Goal: Task Accomplishment & Management: Complete application form

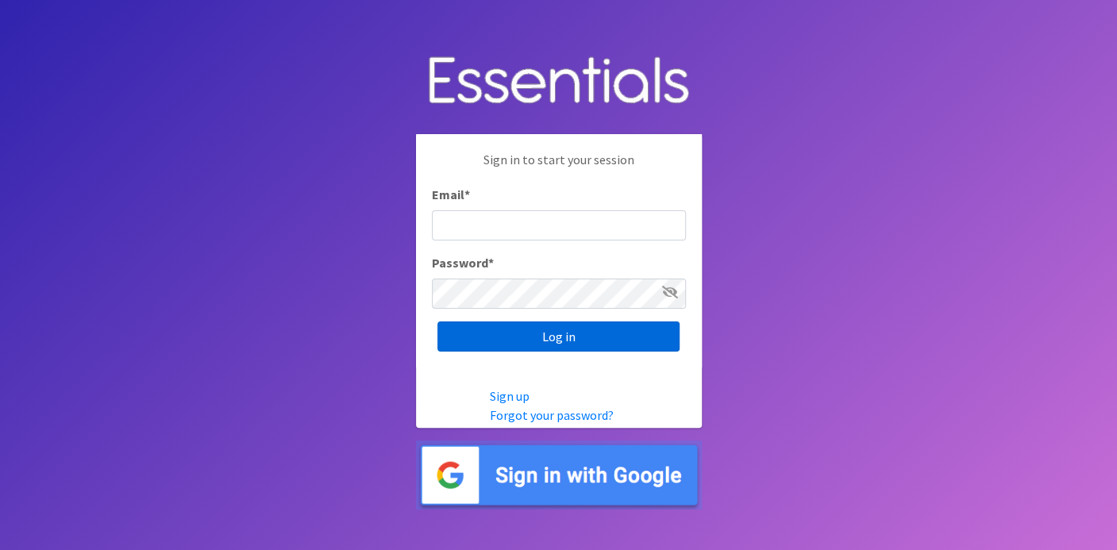
type input "deb@villagediaperbank.org"
click at [528, 336] on input "Log in" at bounding box center [558, 336] width 242 height 30
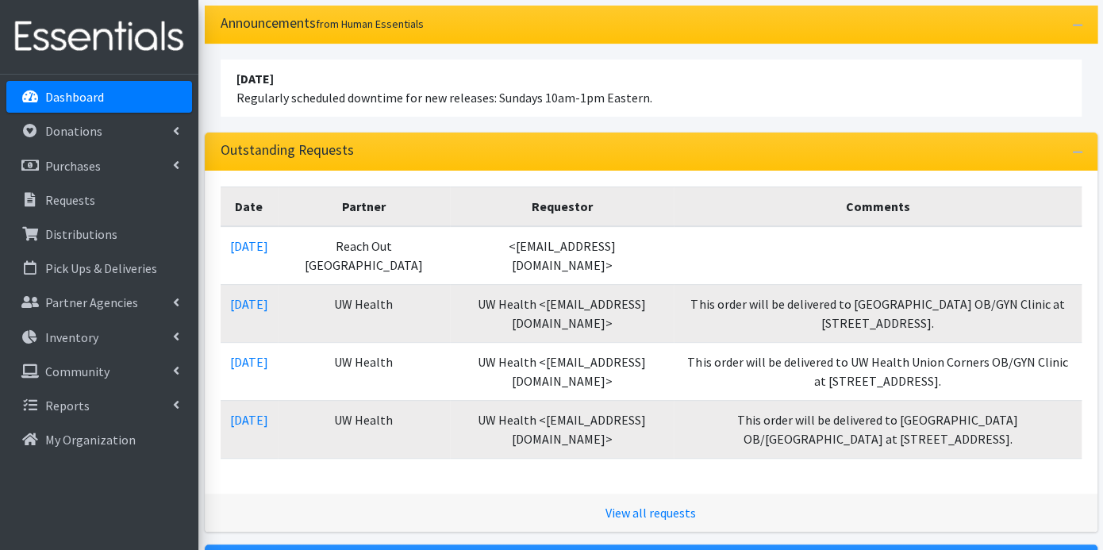
scroll to position [176, 0]
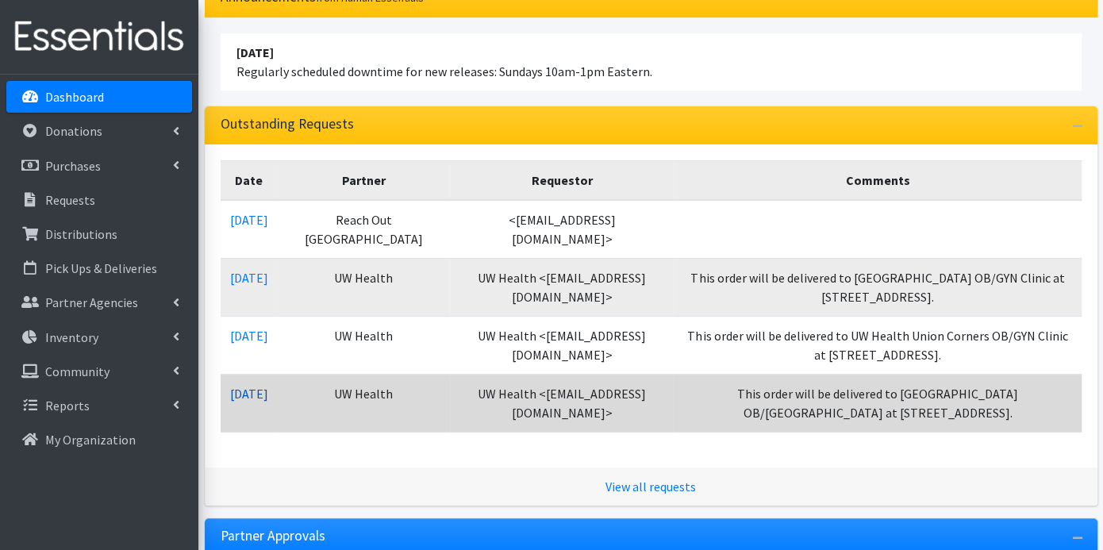
click at [268, 393] on link "10/06/2025" at bounding box center [249, 394] width 38 height 16
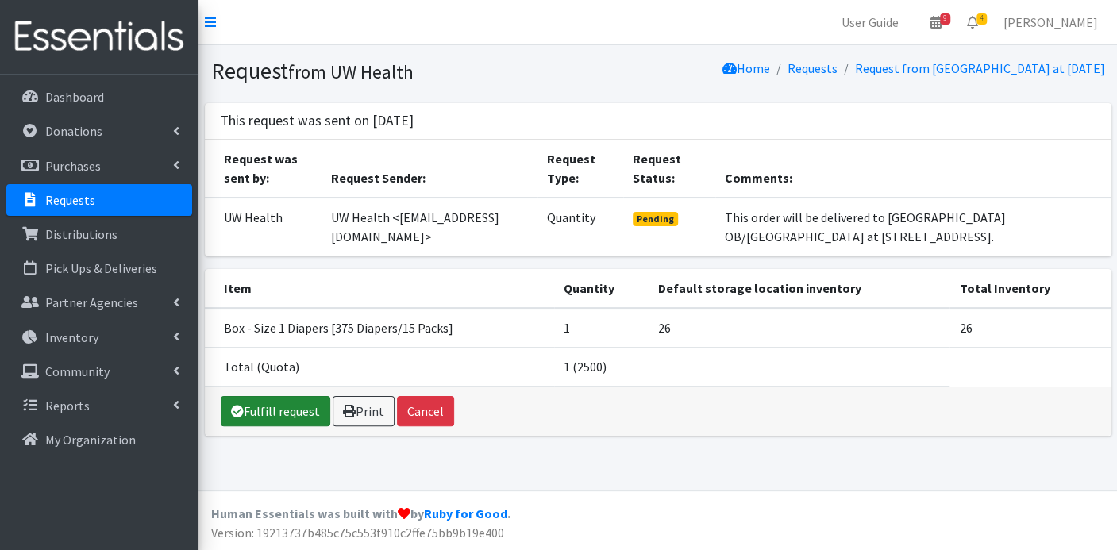
click at [289, 411] on link "Fulfill request" at bounding box center [276, 411] width 110 height 30
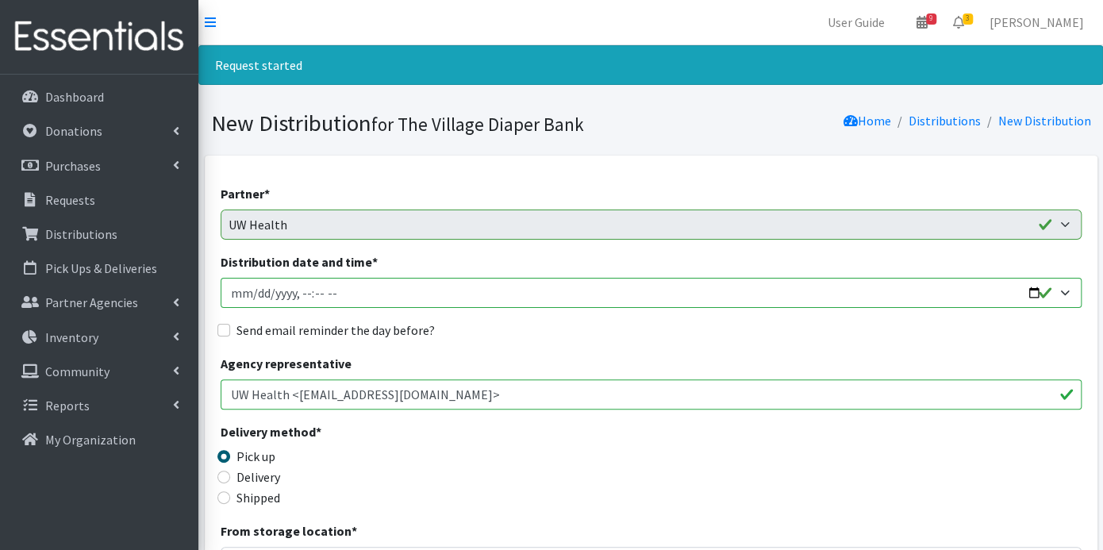
click at [256, 294] on input "Distribution date and time *" at bounding box center [651, 293] width 861 height 30
type input "2025-10-15T23:59"
click at [297, 293] on input "Distribution date and time *" at bounding box center [651, 293] width 861 height 30
type input "2025-10-15T09:00"
click at [225, 329] on input "Send email reminder the day before?" at bounding box center [223, 330] width 13 height 13
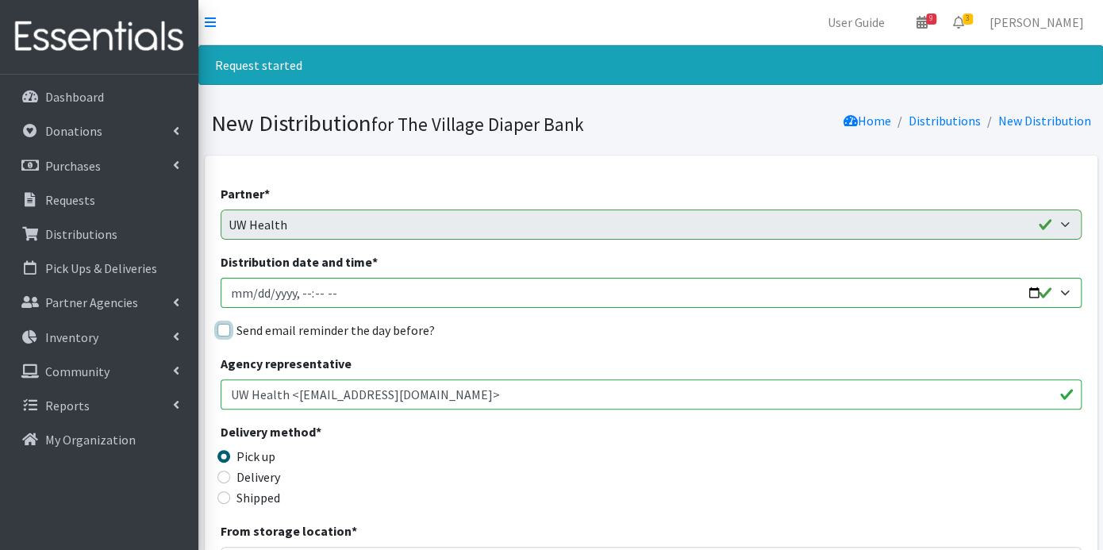
checkbox input "true"
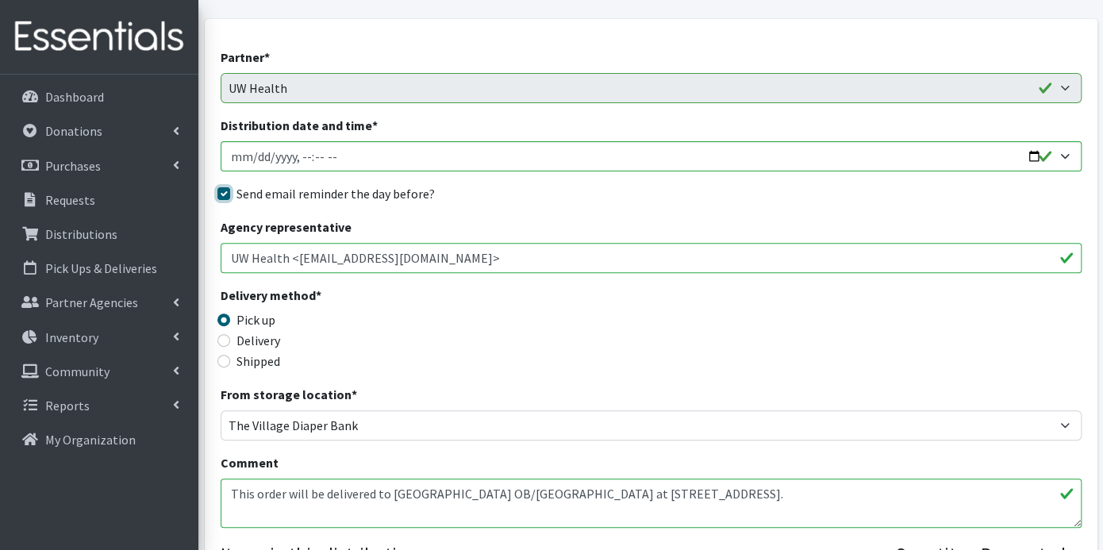
scroll to position [512, 0]
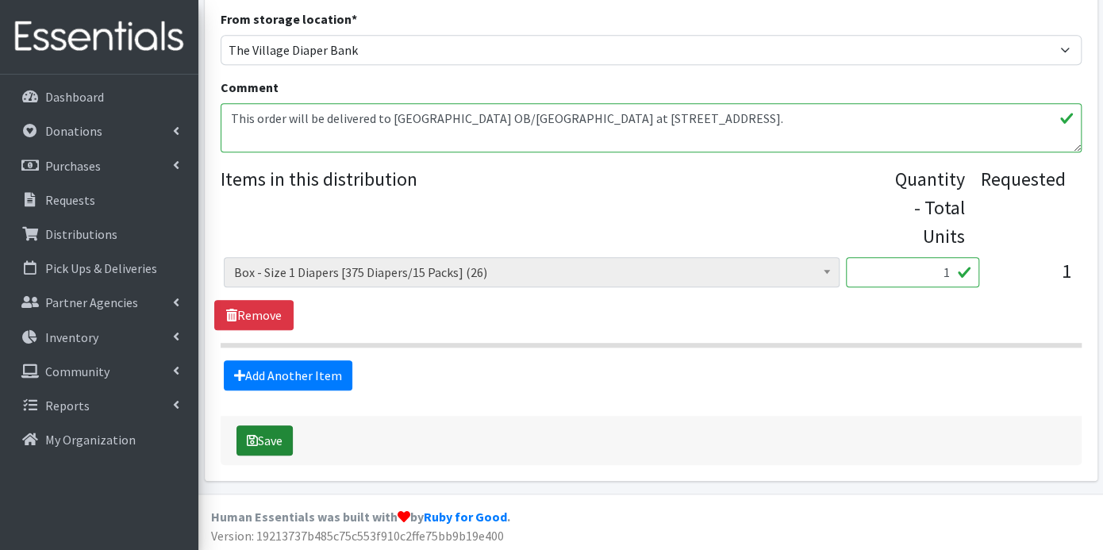
click at [275, 437] on button "Save" at bounding box center [264, 440] width 56 height 30
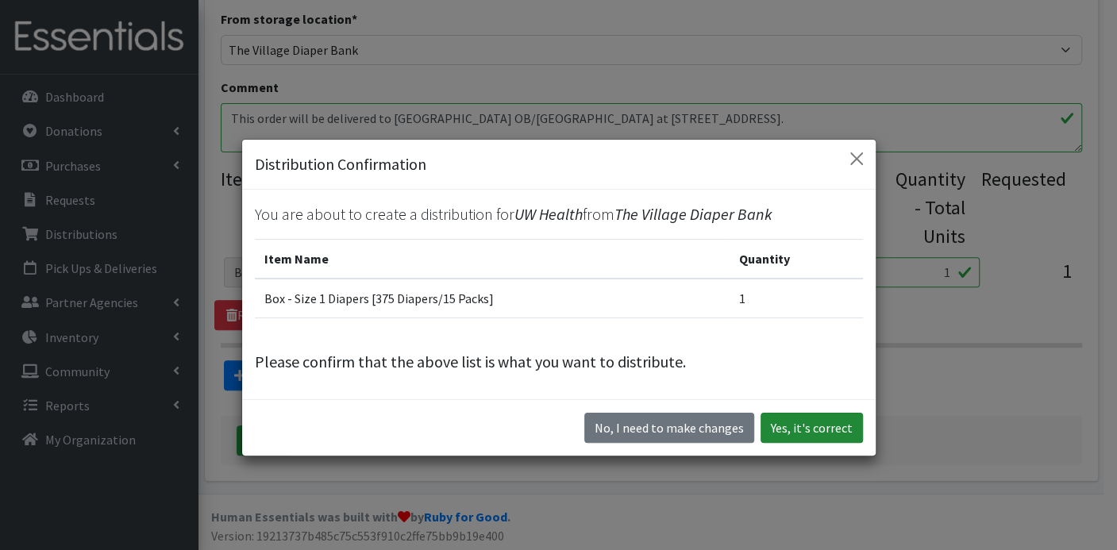
click at [802, 422] on button "Yes, it's correct" at bounding box center [811, 428] width 102 height 30
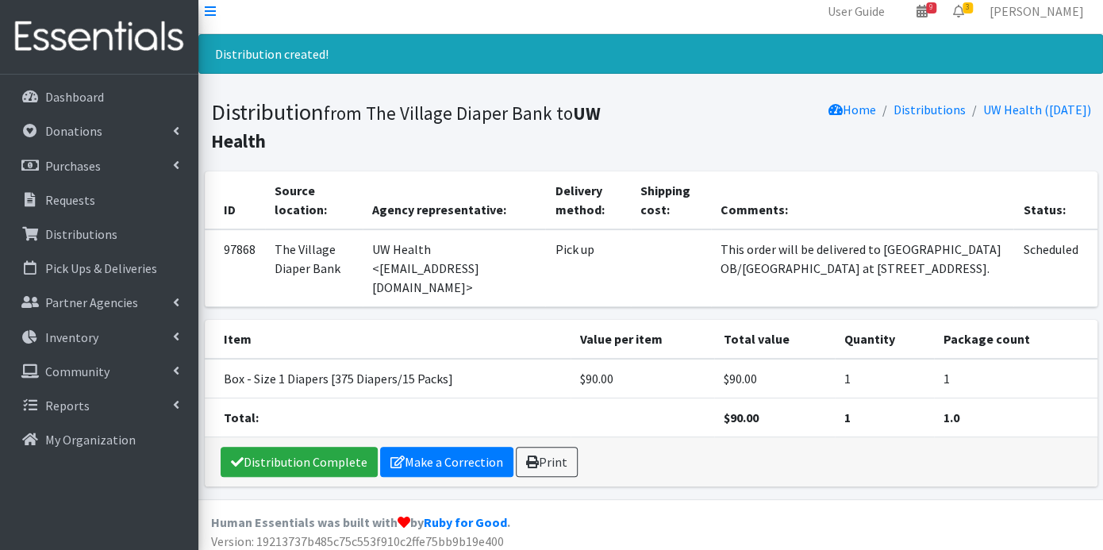
scroll to position [17, 0]
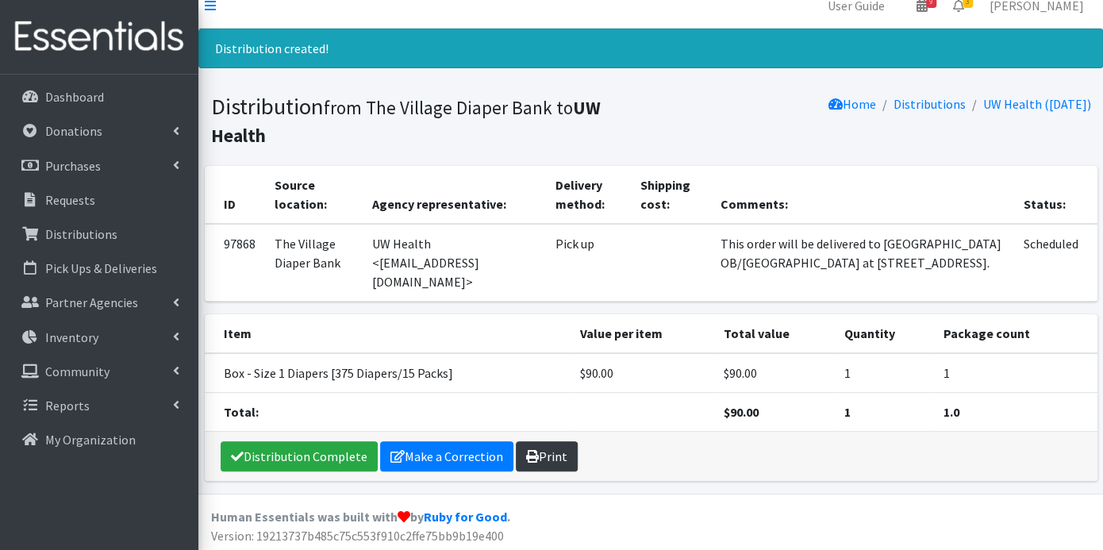
click at [552, 450] on link "Print" at bounding box center [547, 456] width 62 height 30
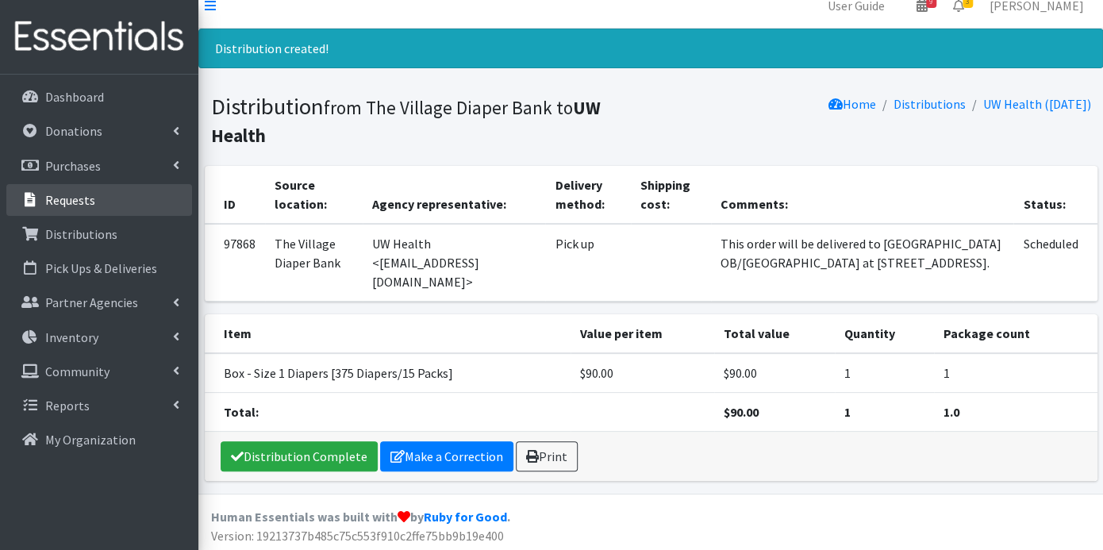
click at [73, 192] on p "Requests" at bounding box center [70, 200] width 50 height 16
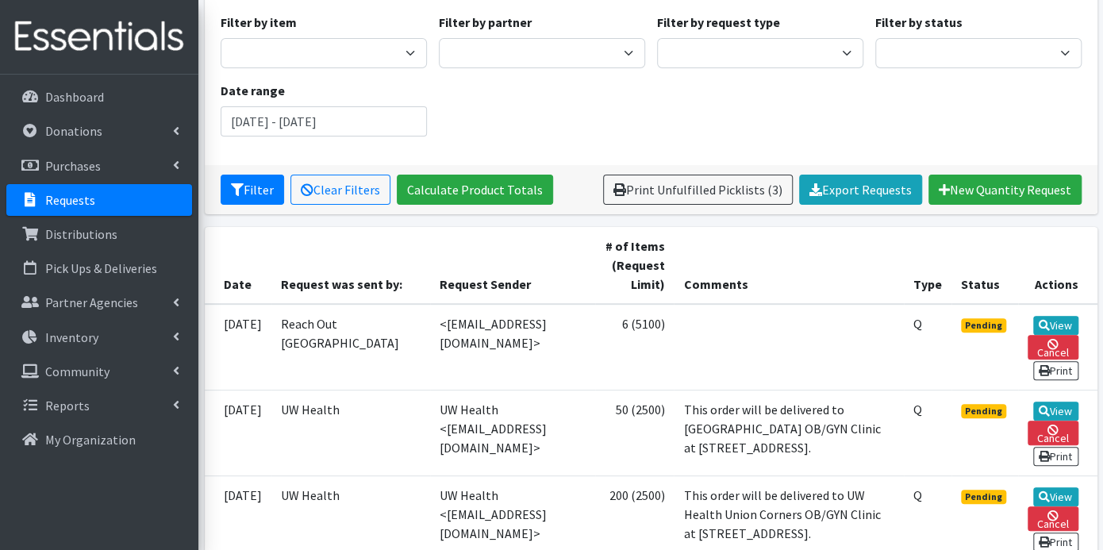
scroll to position [264, 0]
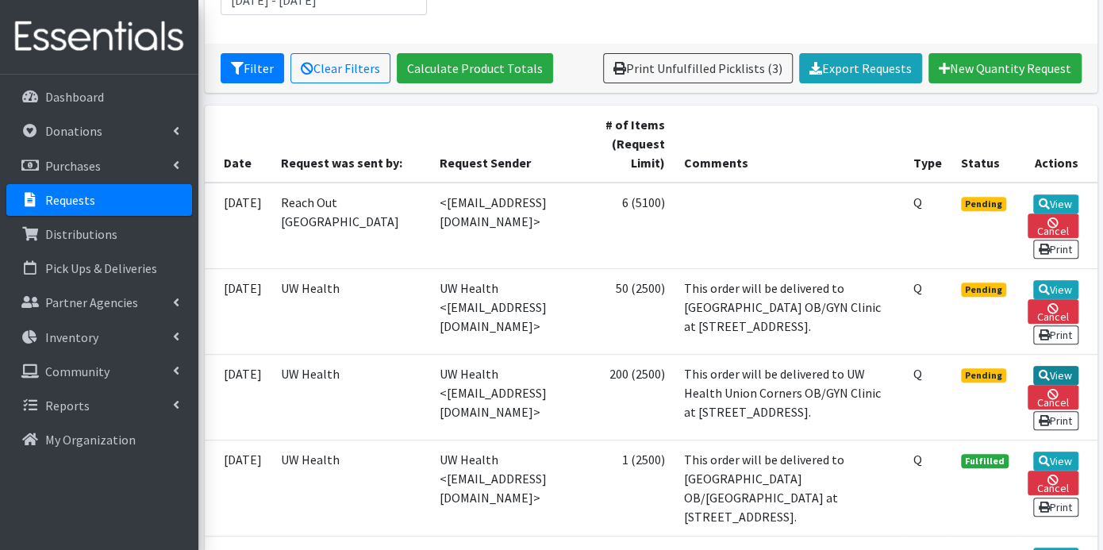
click at [1054, 380] on link "View" at bounding box center [1055, 375] width 45 height 19
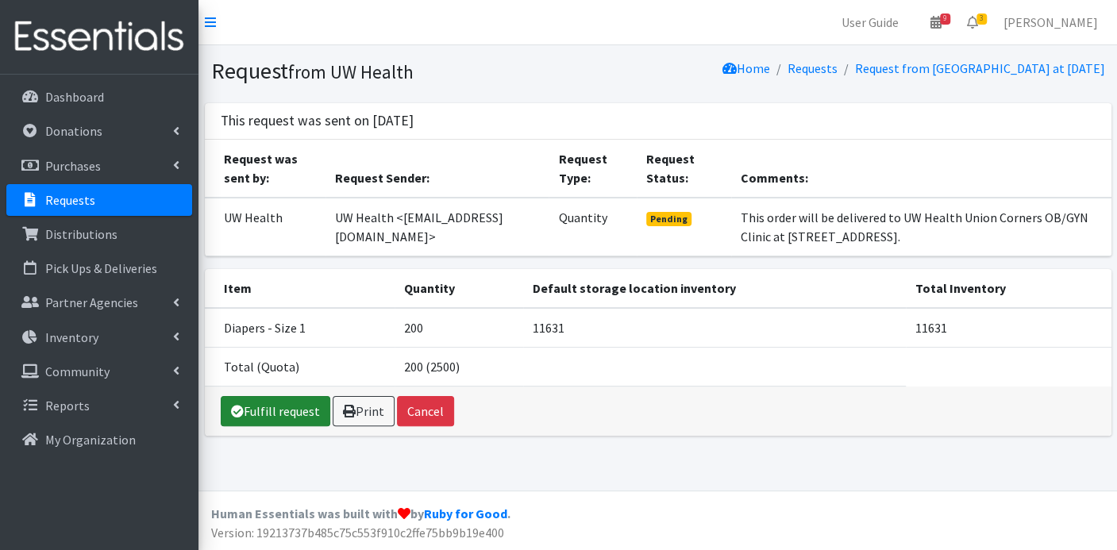
click at [306, 413] on link "Fulfill request" at bounding box center [276, 411] width 110 height 30
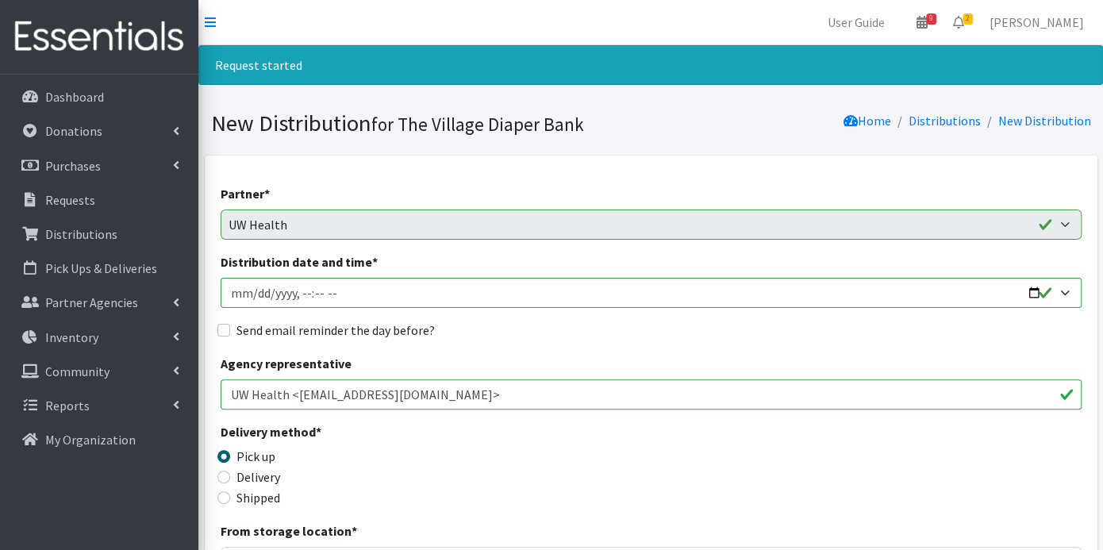
click at [252, 295] on input "Distribution date and time *" at bounding box center [651, 293] width 861 height 30
type input "[DATE]T23:59"
click at [304, 295] on input "Distribution date and time *" at bounding box center [651, 293] width 861 height 30
click at [299, 291] on input "Distribution date and time *" at bounding box center [651, 293] width 861 height 30
type input "[DATE]T09:00"
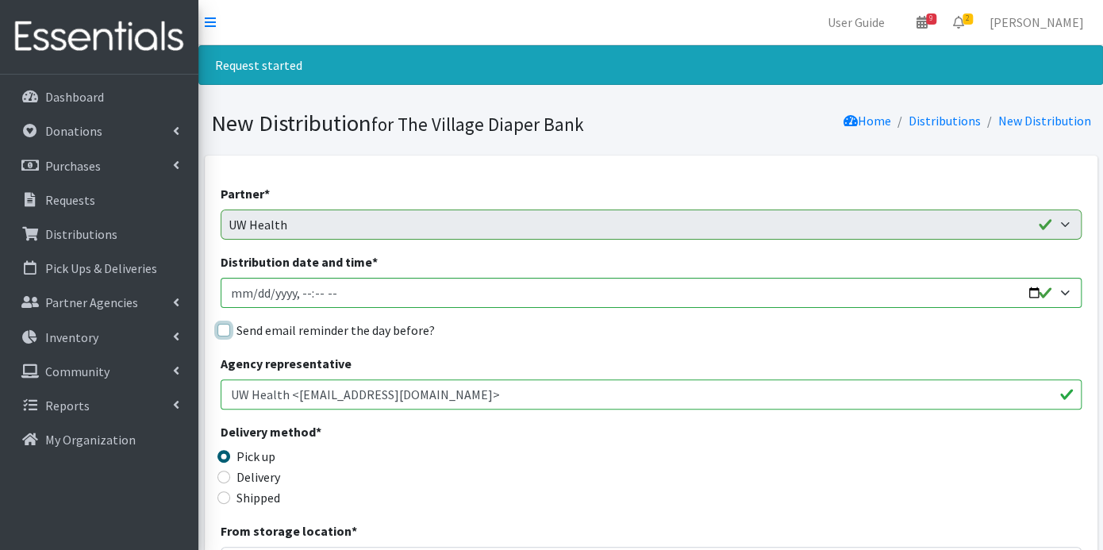
click at [223, 329] on input "Send email reminder the day before?" at bounding box center [223, 330] width 13 height 13
checkbox input "true"
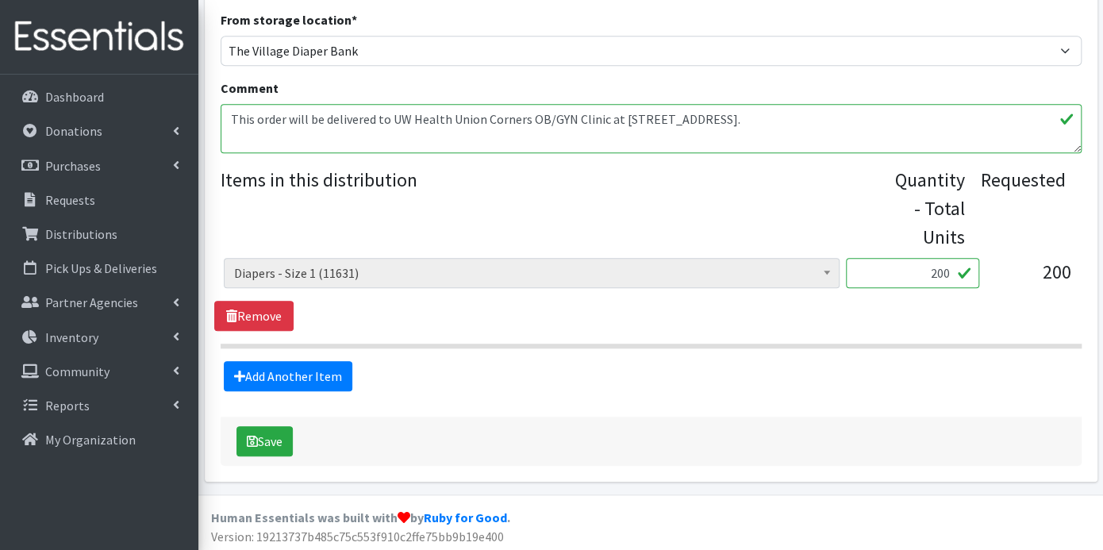
scroll to position [512, 0]
click at [276, 434] on button "Save" at bounding box center [264, 440] width 56 height 30
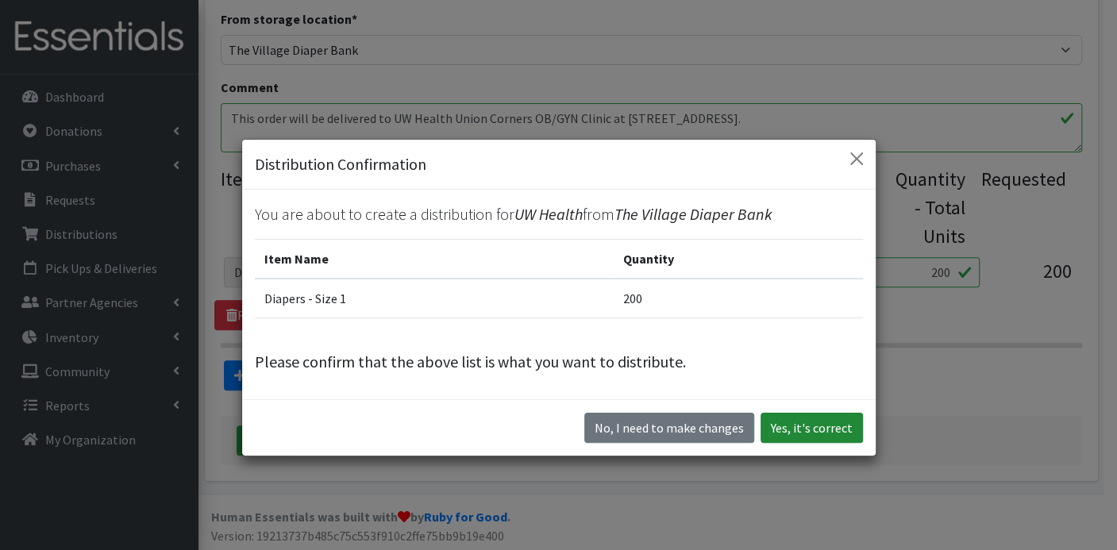
click at [797, 422] on button "Yes, it's correct" at bounding box center [811, 428] width 102 height 30
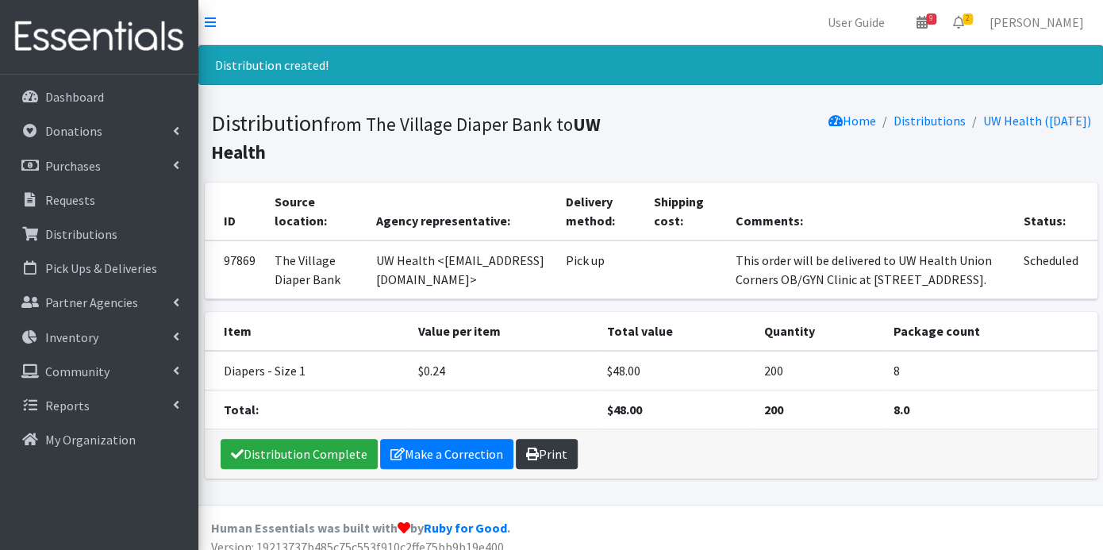
click at [535, 469] on link "Print" at bounding box center [547, 454] width 62 height 30
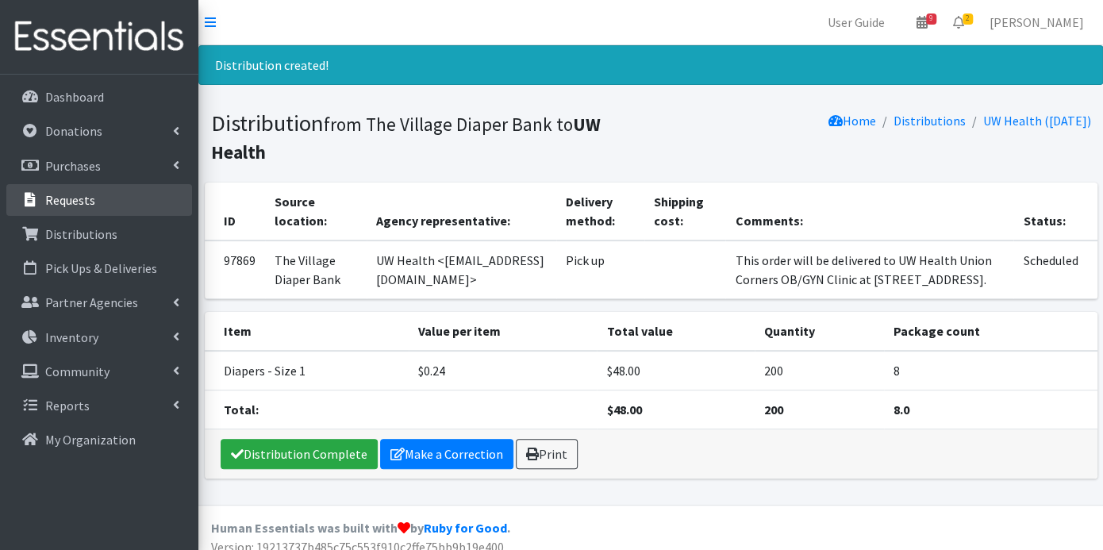
click at [81, 200] on p "Requests" at bounding box center [70, 200] width 50 height 16
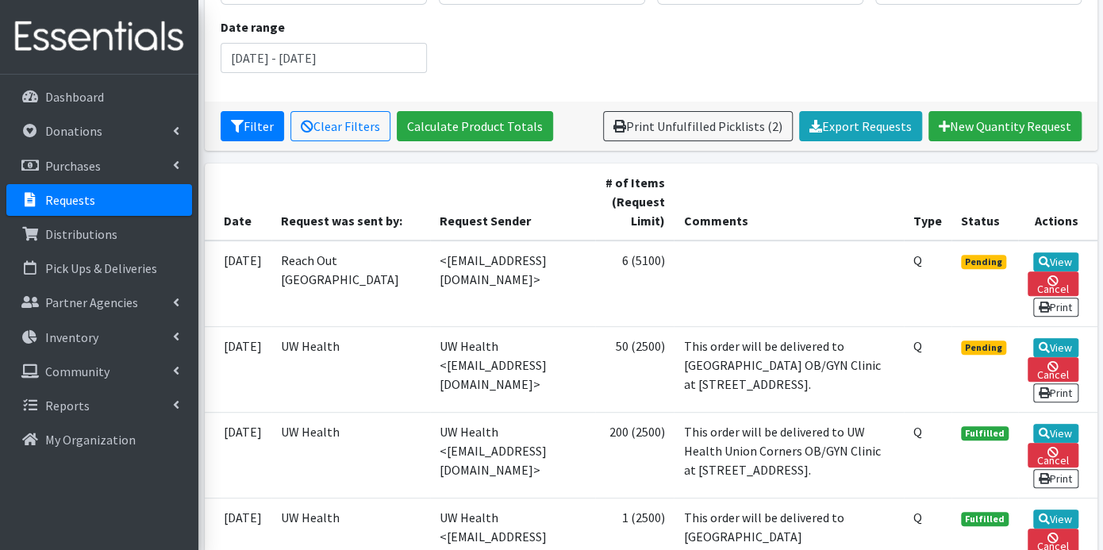
scroll to position [440, 0]
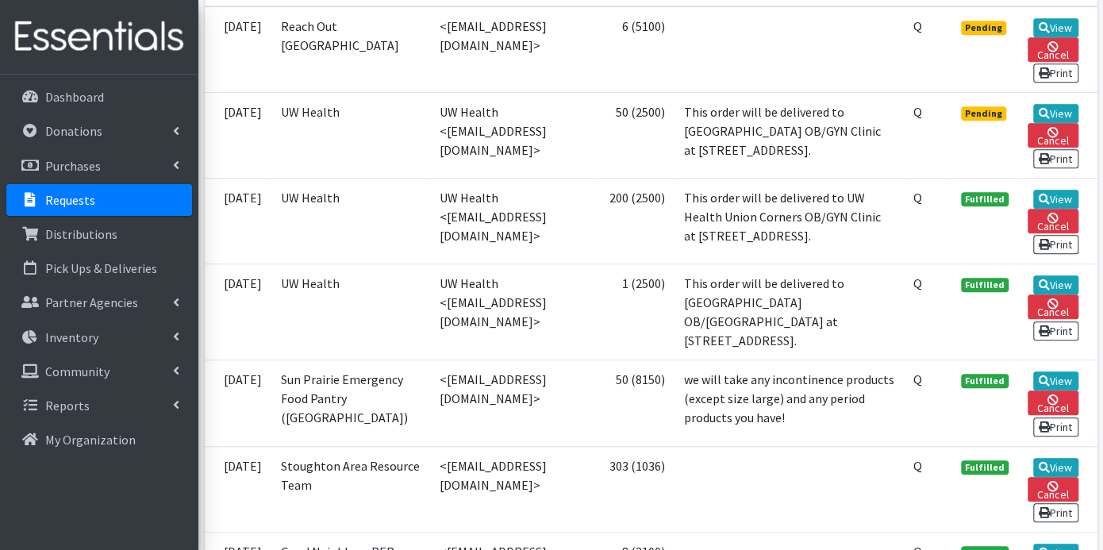
click at [987, 111] on span "Pending" at bounding box center [983, 113] width 45 height 14
click at [1052, 110] on link "View" at bounding box center [1055, 113] width 45 height 19
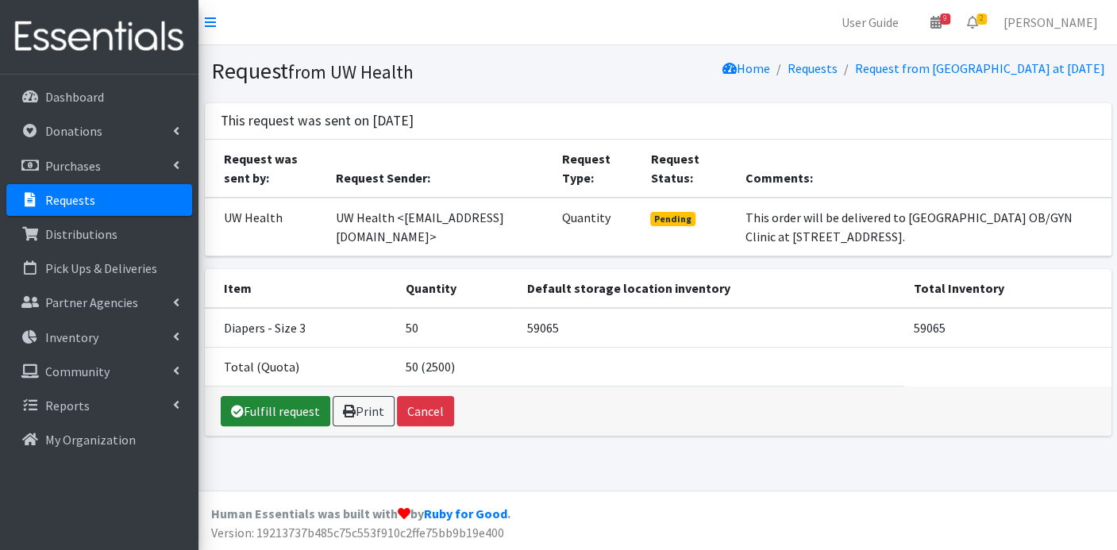
click at [279, 412] on link "Fulfill request" at bounding box center [276, 411] width 110 height 30
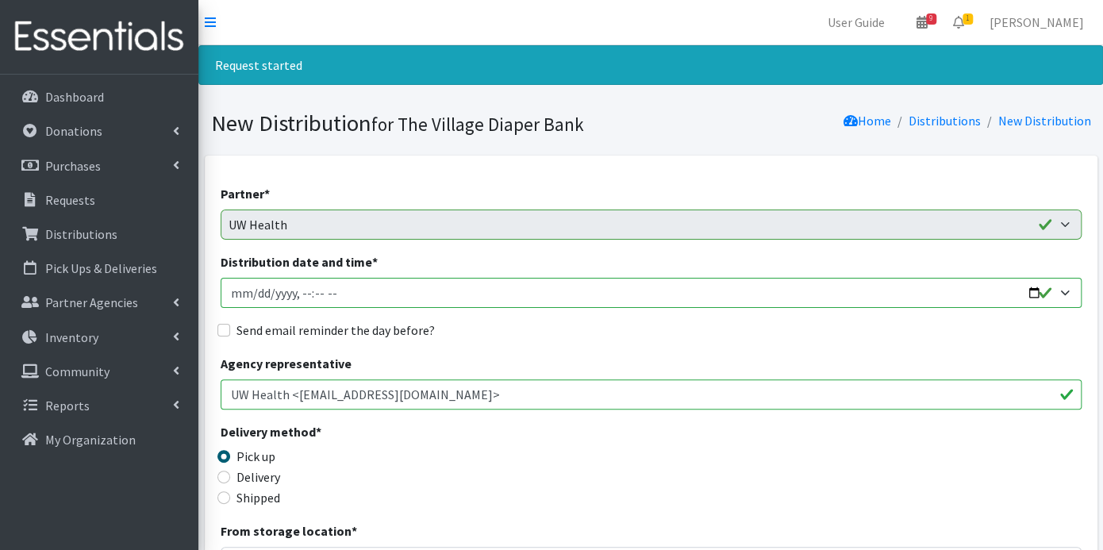
click at [256, 292] on input "Distribution date and time *" at bounding box center [651, 293] width 861 height 30
type input "2025-10-15T23:59"
click at [297, 288] on input "Distribution date and time *" at bounding box center [651, 293] width 861 height 30
type input "2025-10-15T21:00"
click at [225, 329] on input "Send email reminder the day before?" at bounding box center [223, 330] width 13 height 13
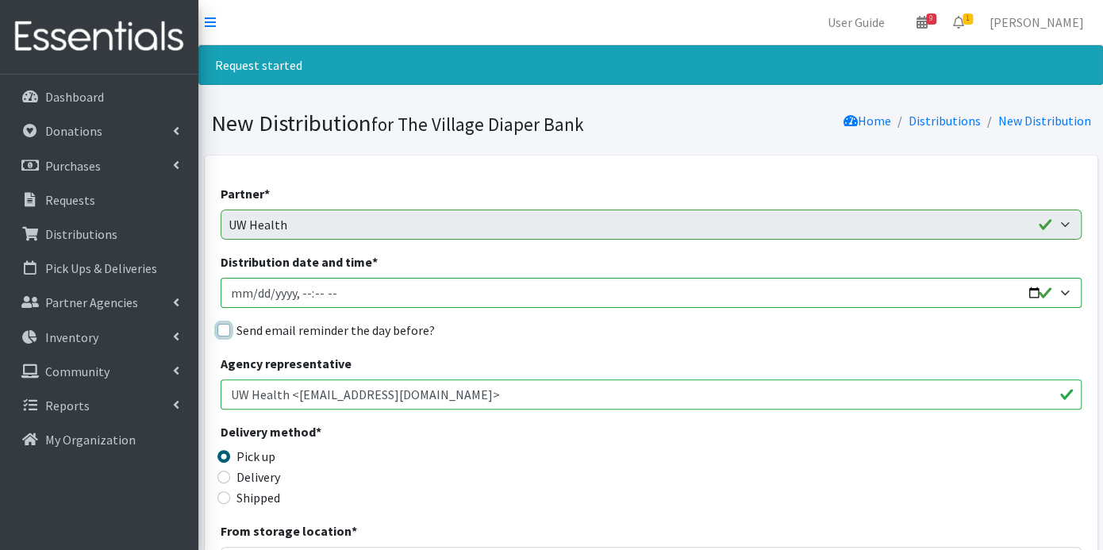
checkbox input "true"
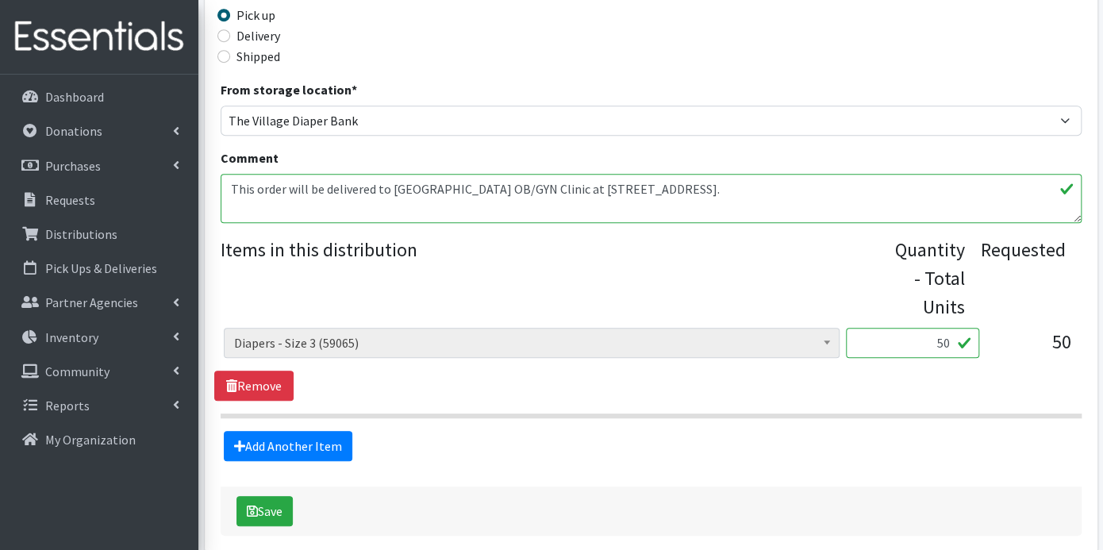
scroll to position [512, 0]
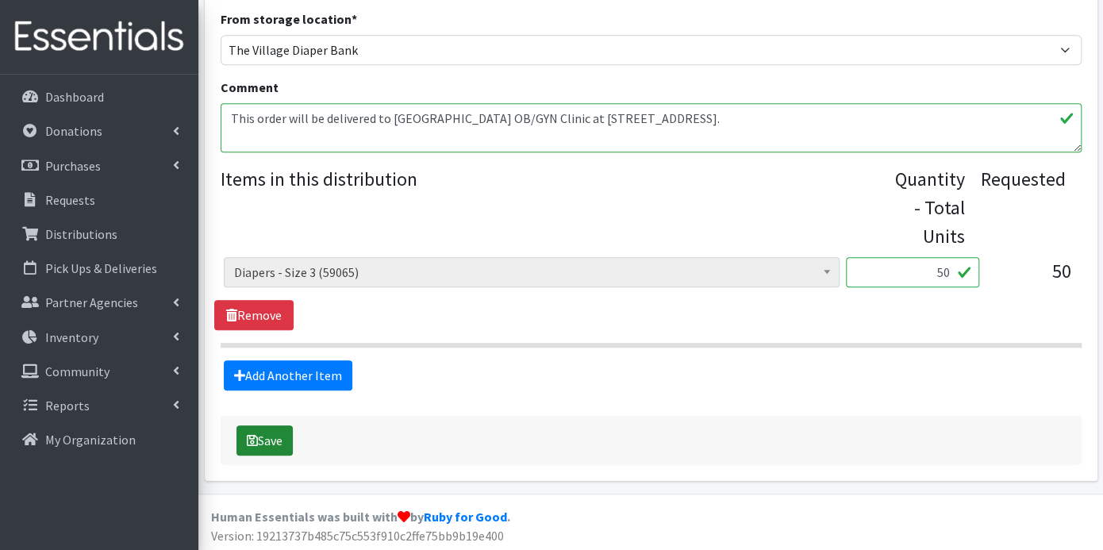
click at [276, 442] on button "Save" at bounding box center [264, 440] width 56 height 30
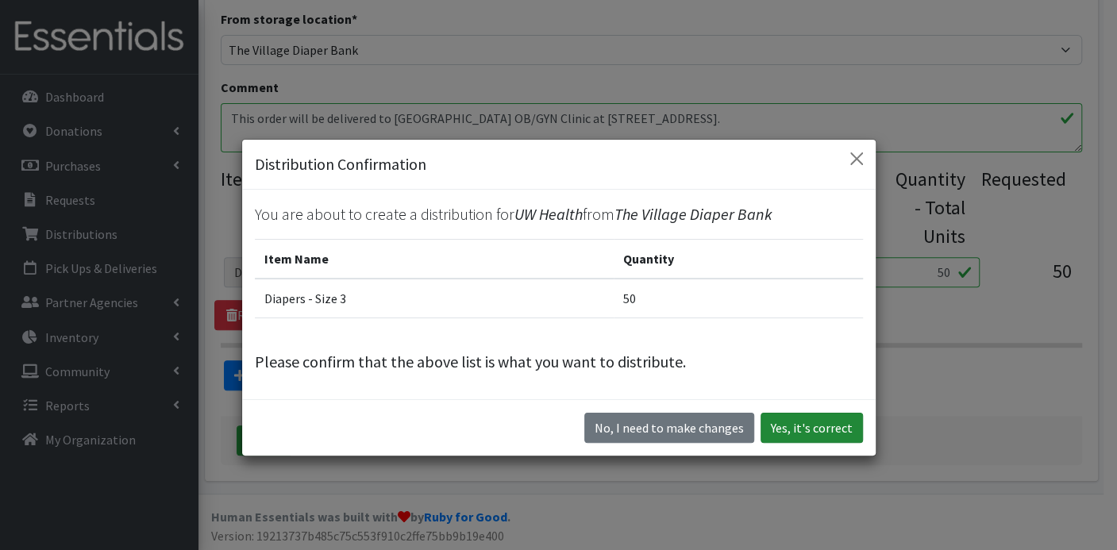
click at [788, 418] on button "Yes, it's correct" at bounding box center [811, 428] width 102 height 30
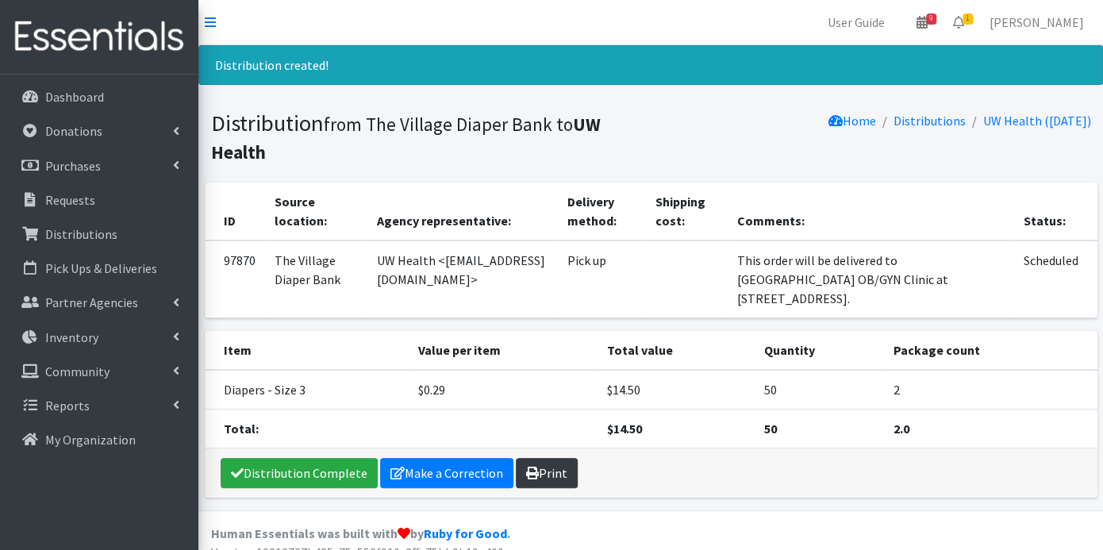
click at [533, 467] on icon at bounding box center [532, 473] width 13 height 13
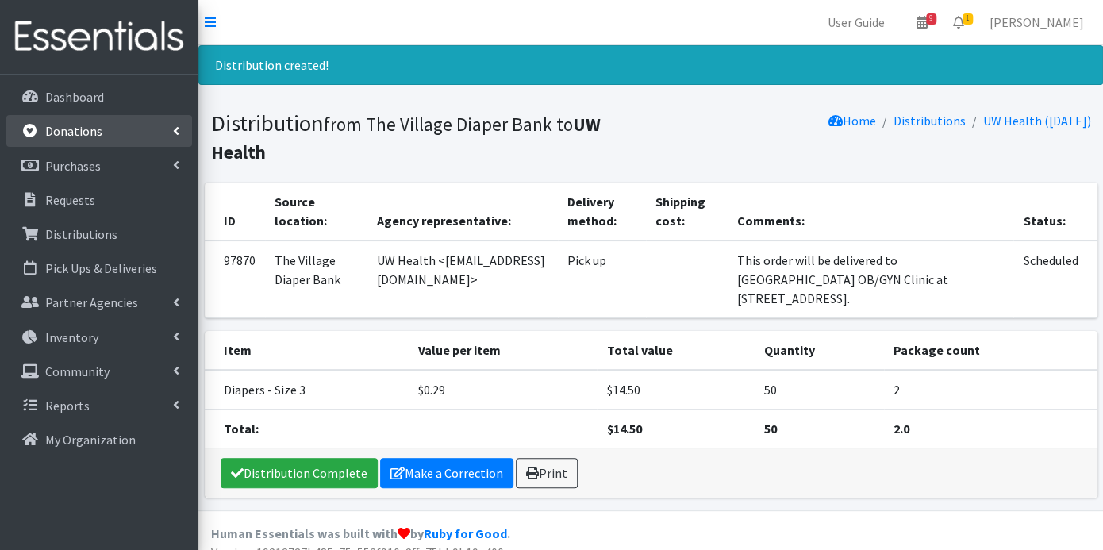
click at [80, 131] on p "Donations" at bounding box center [73, 131] width 57 height 16
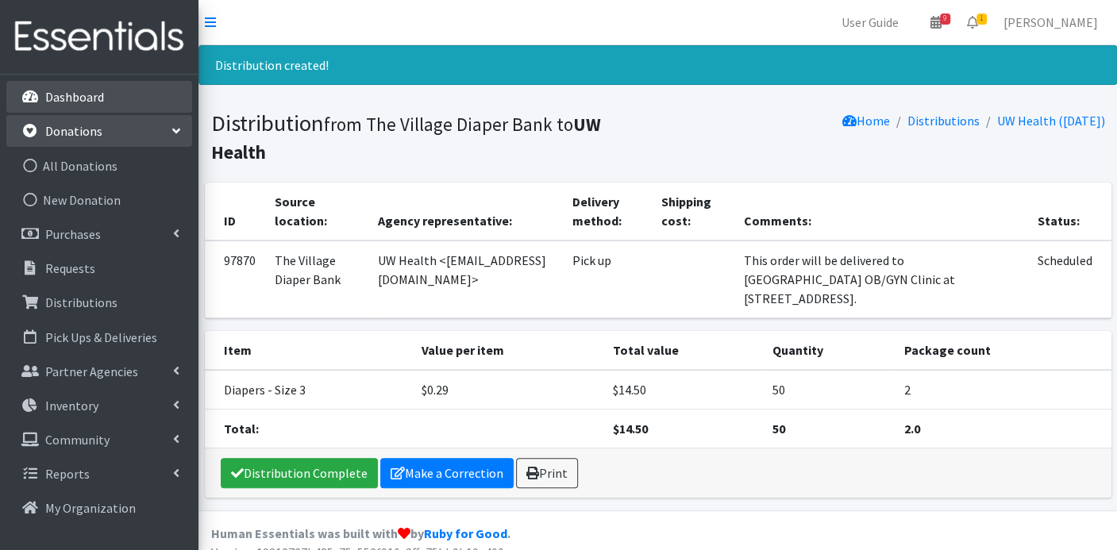
click at [86, 101] on p "Dashboard" at bounding box center [74, 97] width 59 height 16
click at [86, 98] on p "Dashboard" at bounding box center [74, 97] width 59 height 16
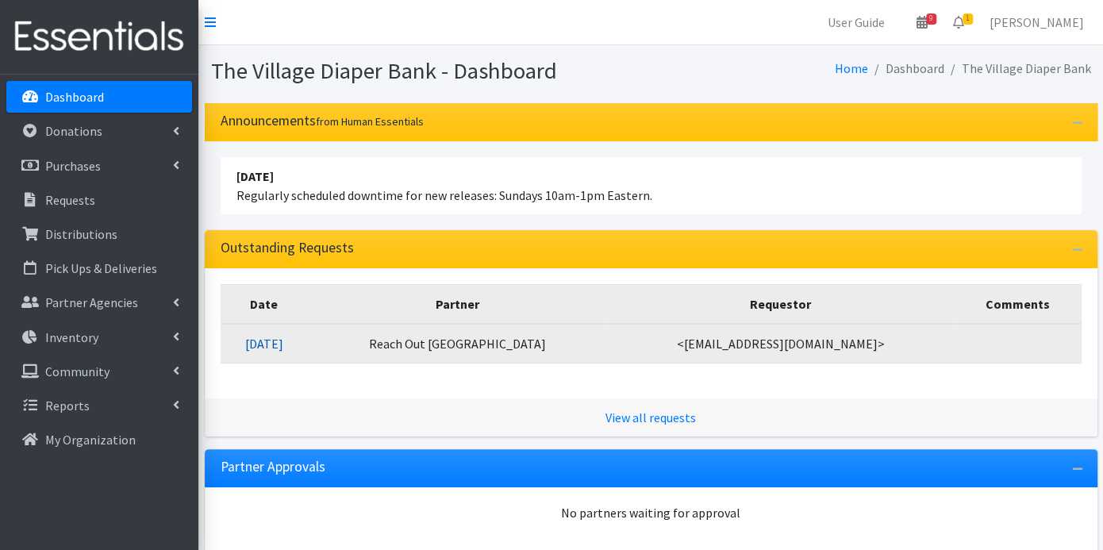
click at [283, 340] on link "[DATE]" at bounding box center [264, 344] width 38 height 16
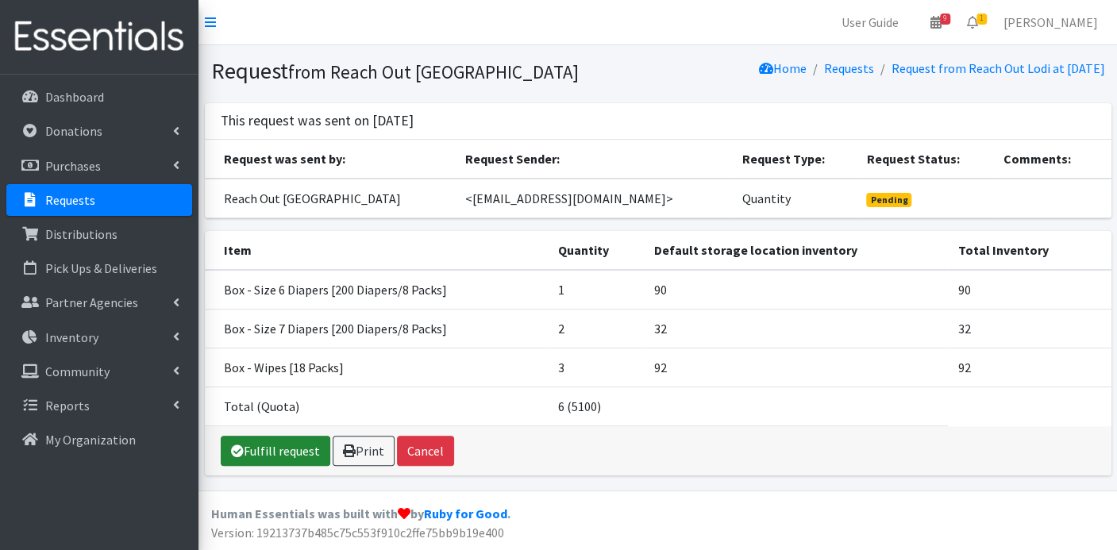
click at [310, 450] on link "Fulfill request" at bounding box center [276, 451] width 110 height 30
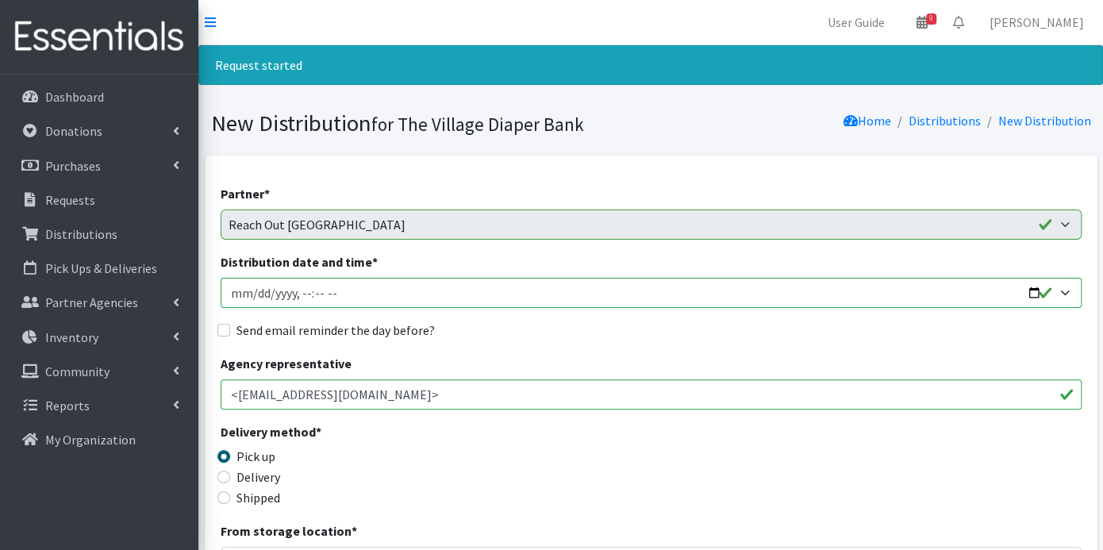
click at [252, 294] on input "Distribution date and time *" at bounding box center [651, 293] width 861 height 30
type input "2025-10-15T23:59"
click at [298, 294] on input "Distribution date and time *" at bounding box center [651, 293] width 861 height 30
type input "2025-10-15T09:00"
click at [225, 327] on input "Send email reminder the day before?" at bounding box center [223, 330] width 13 height 13
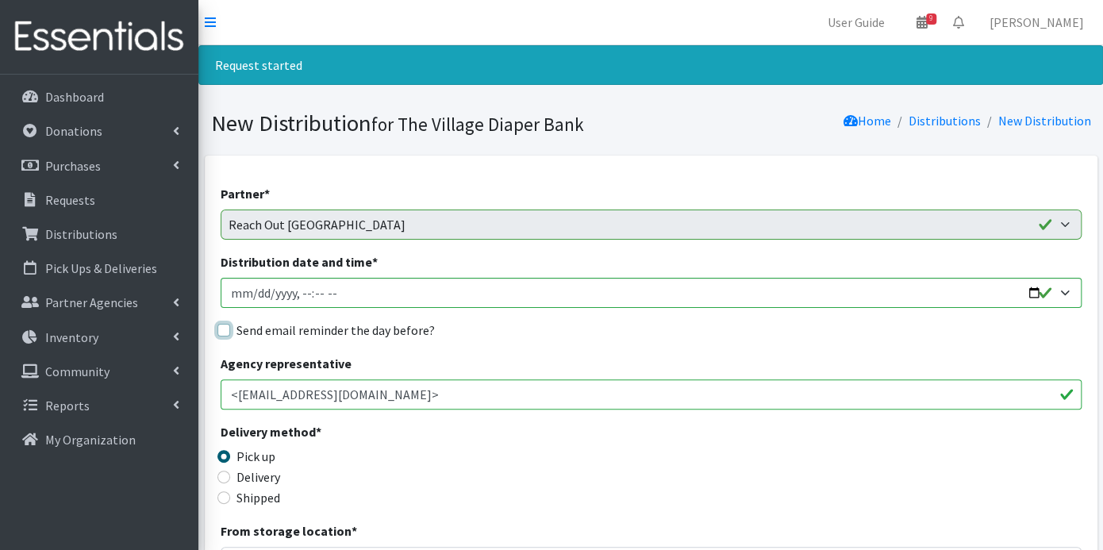
checkbox input "true"
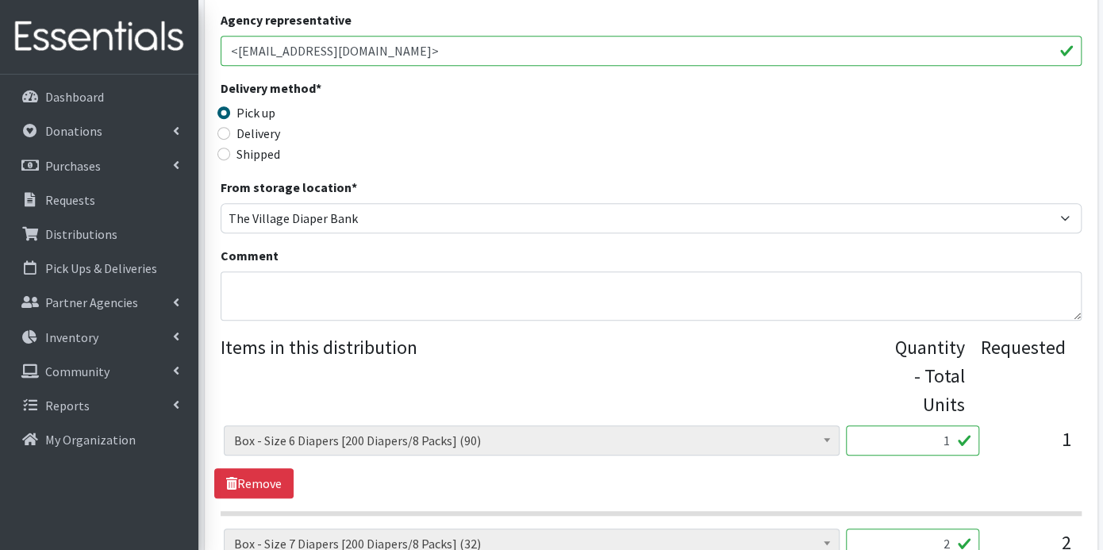
scroll to position [352, 0]
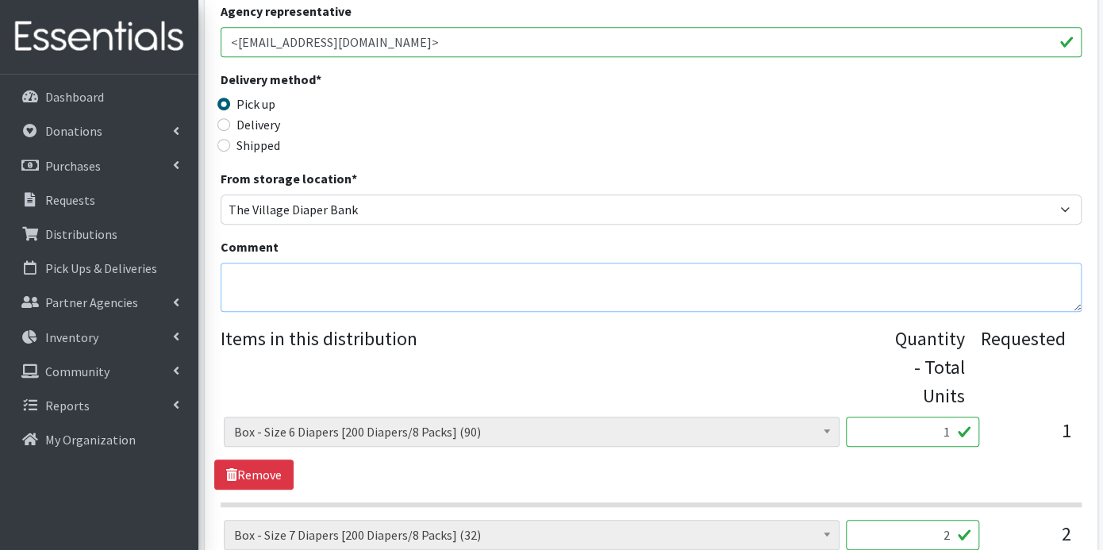
click at [306, 290] on textarea "Comment" at bounding box center [651, 287] width 861 height 49
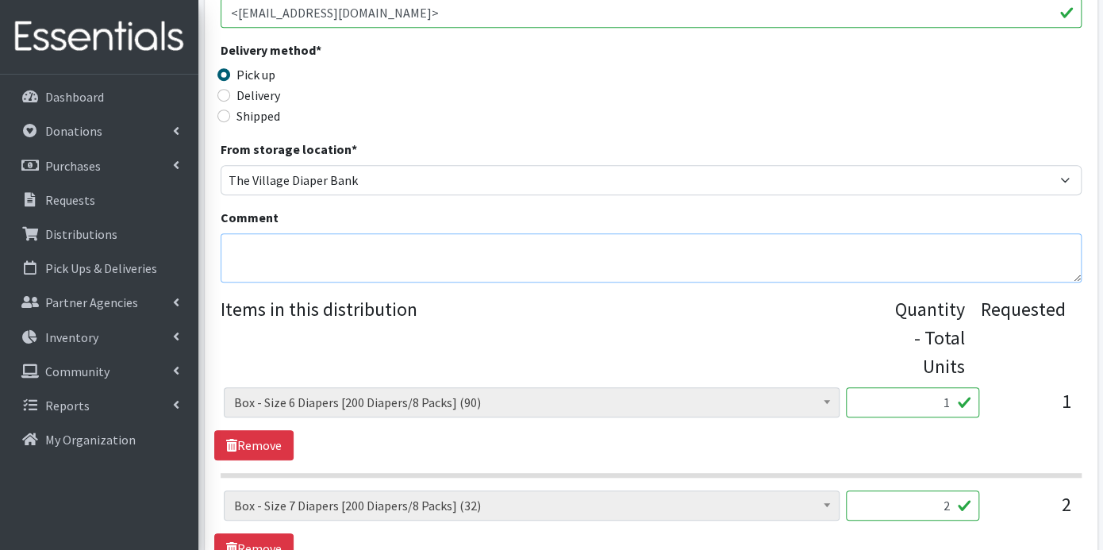
scroll to position [717, 0]
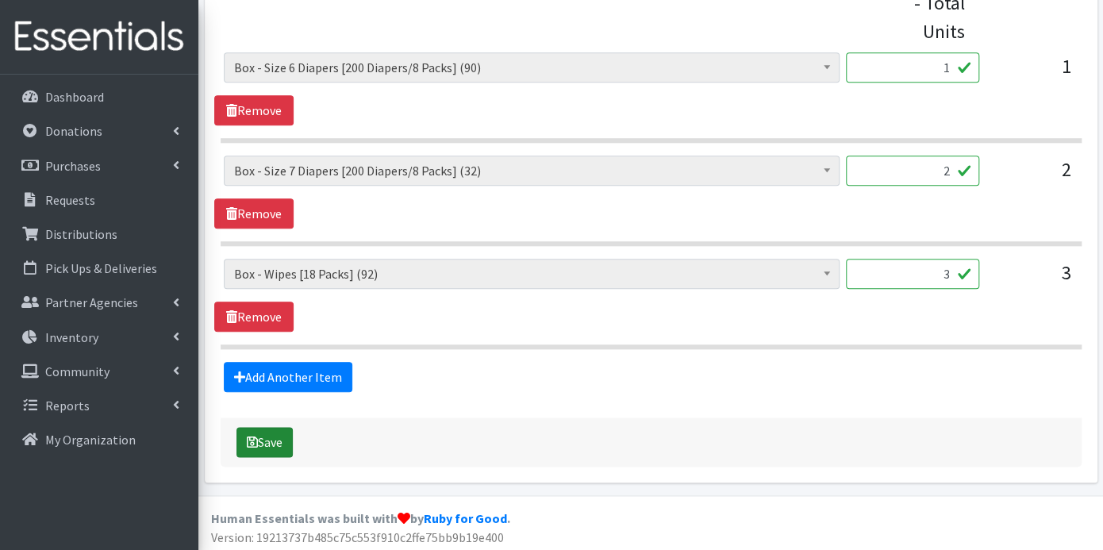
click at [286, 436] on button "Save" at bounding box center [264, 442] width 56 height 30
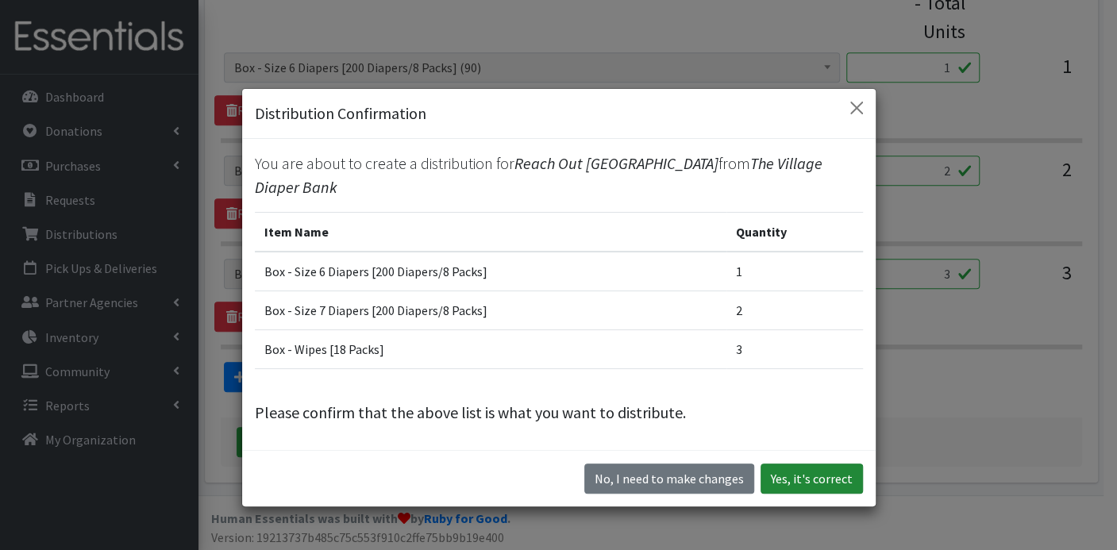
click at [816, 470] on button "Yes, it's correct" at bounding box center [811, 478] width 102 height 30
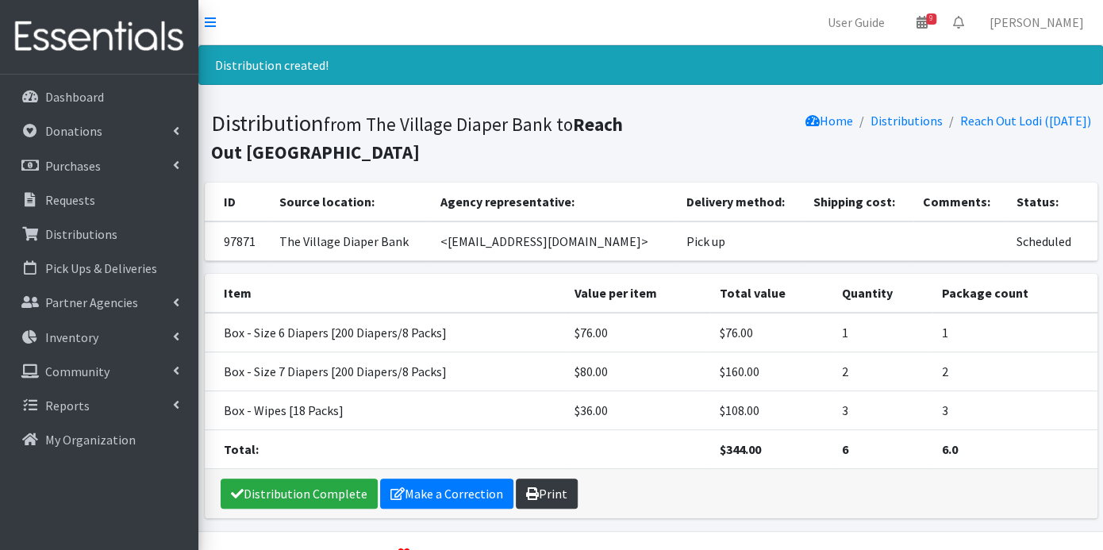
click at [535, 482] on link "Print" at bounding box center [547, 494] width 62 height 30
